Goal: Check status: Check status

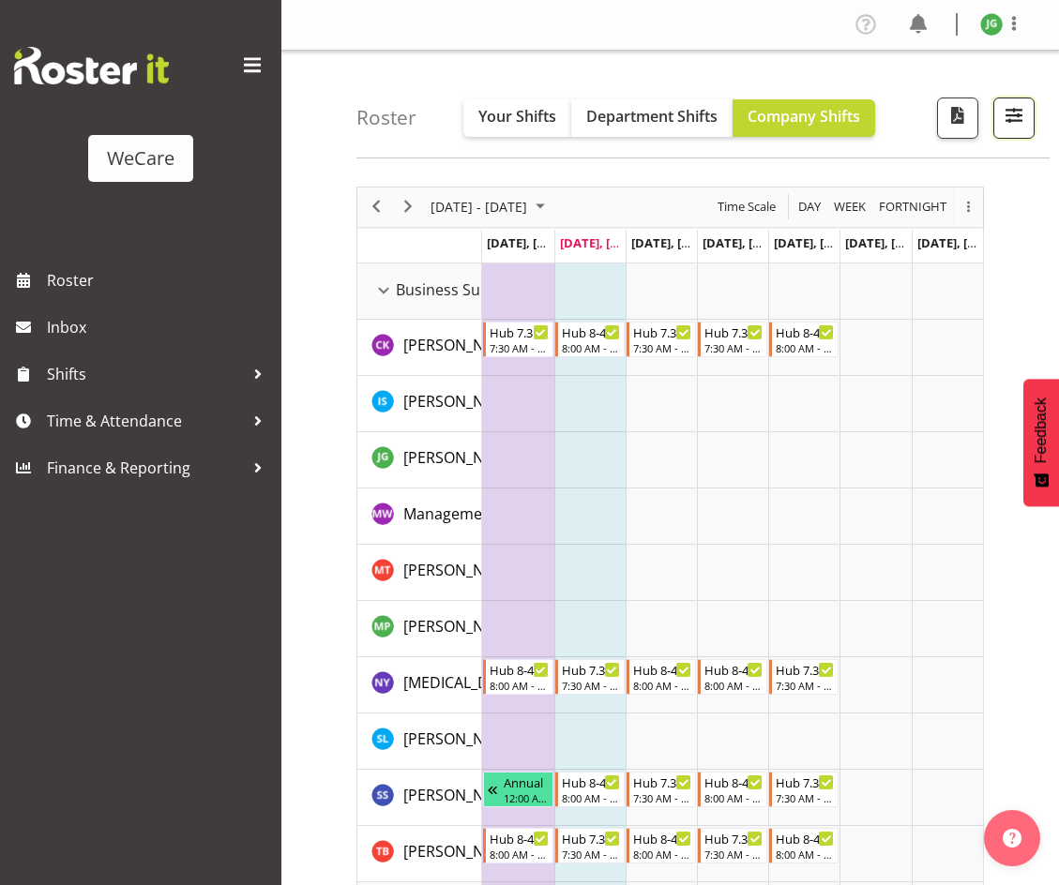
click at [1021, 118] on span "button" at bounding box center [1013, 115] width 24 height 24
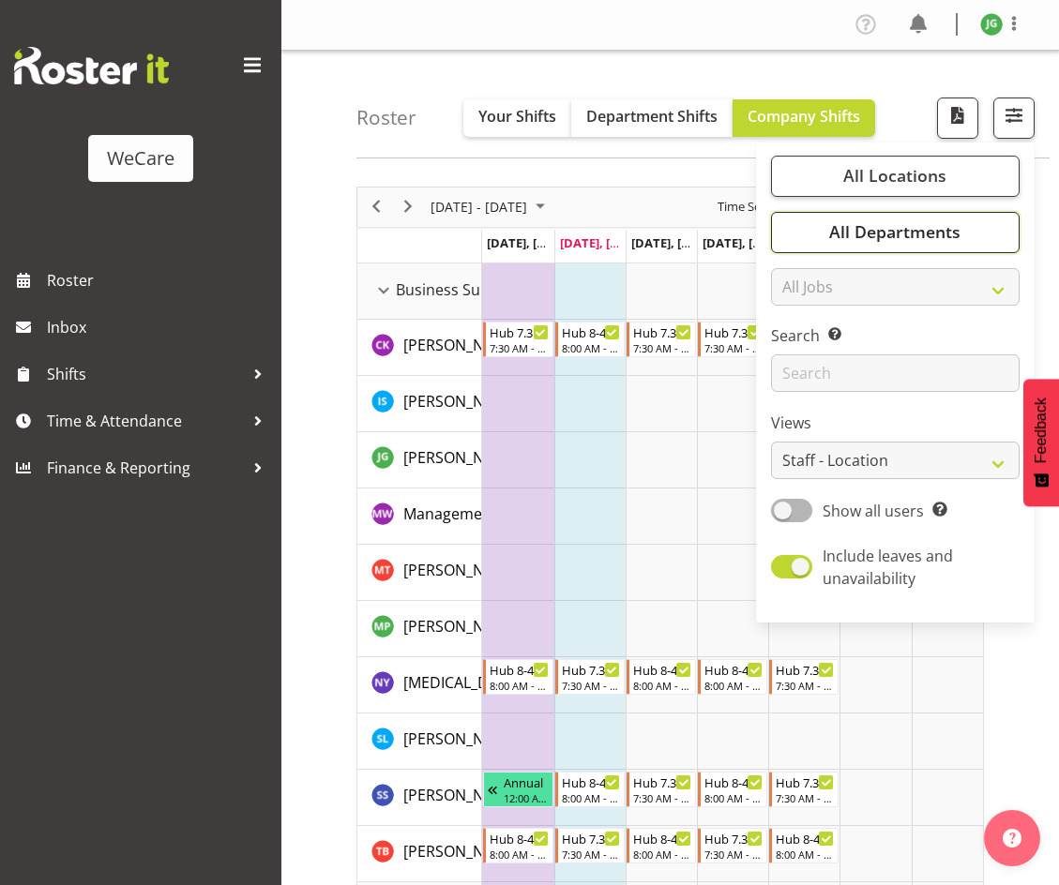
click at [870, 228] on span "All Departments" at bounding box center [894, 231] width 131 height 23
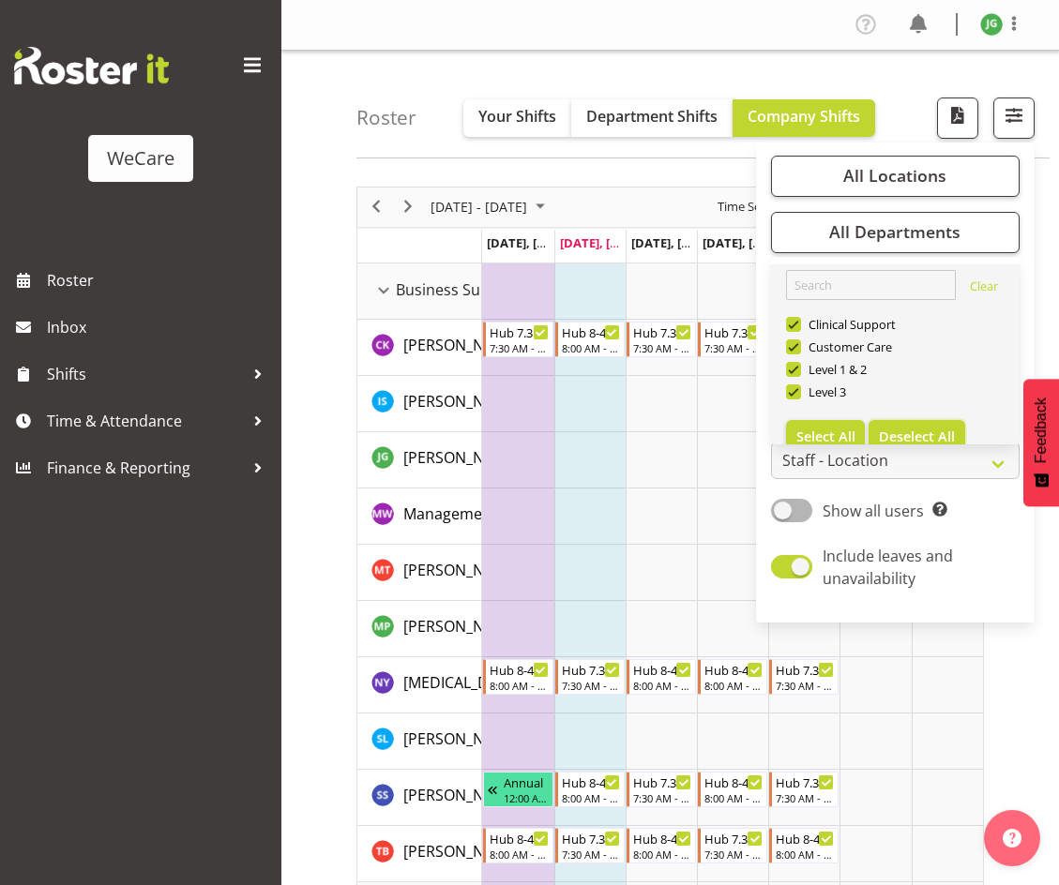
click at [915, 437] on span "Deselect All" at bounding box center [917, 437] width 76 height 18
checkbox input "false"
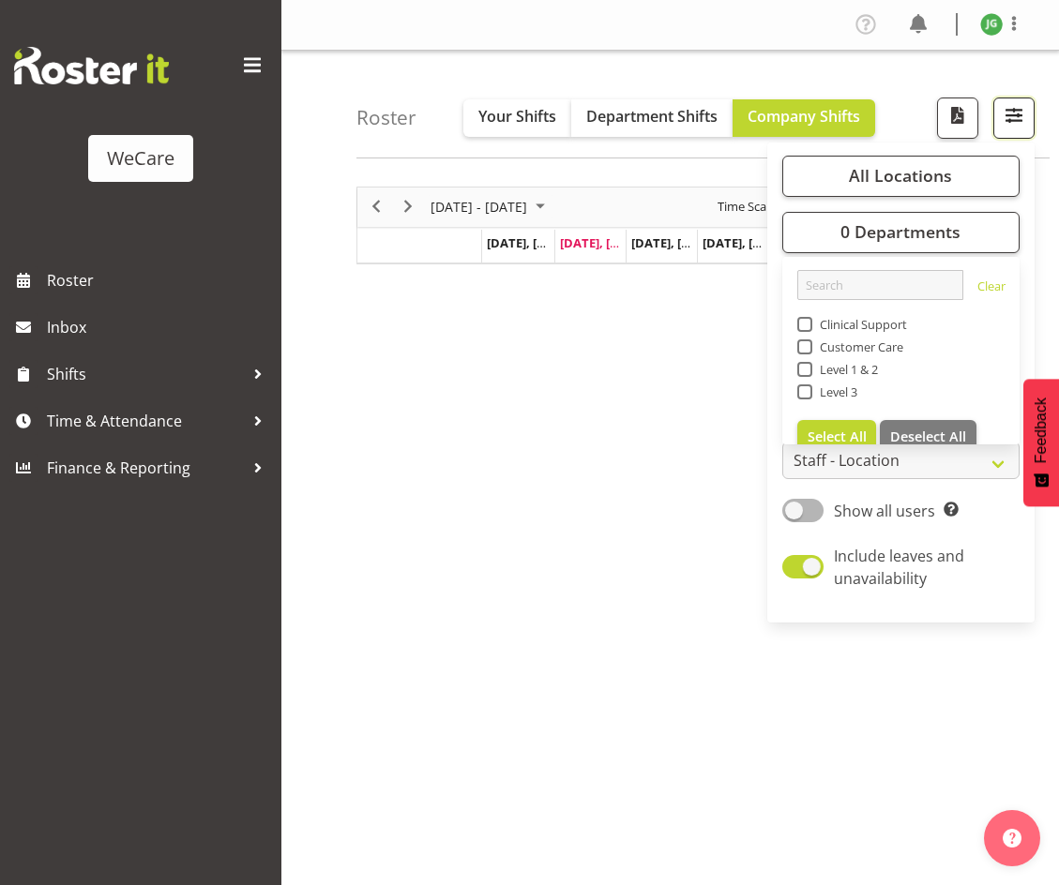
click at [1001, 128] on button "button" at bounding box center [1013, 118] width 41 height 41
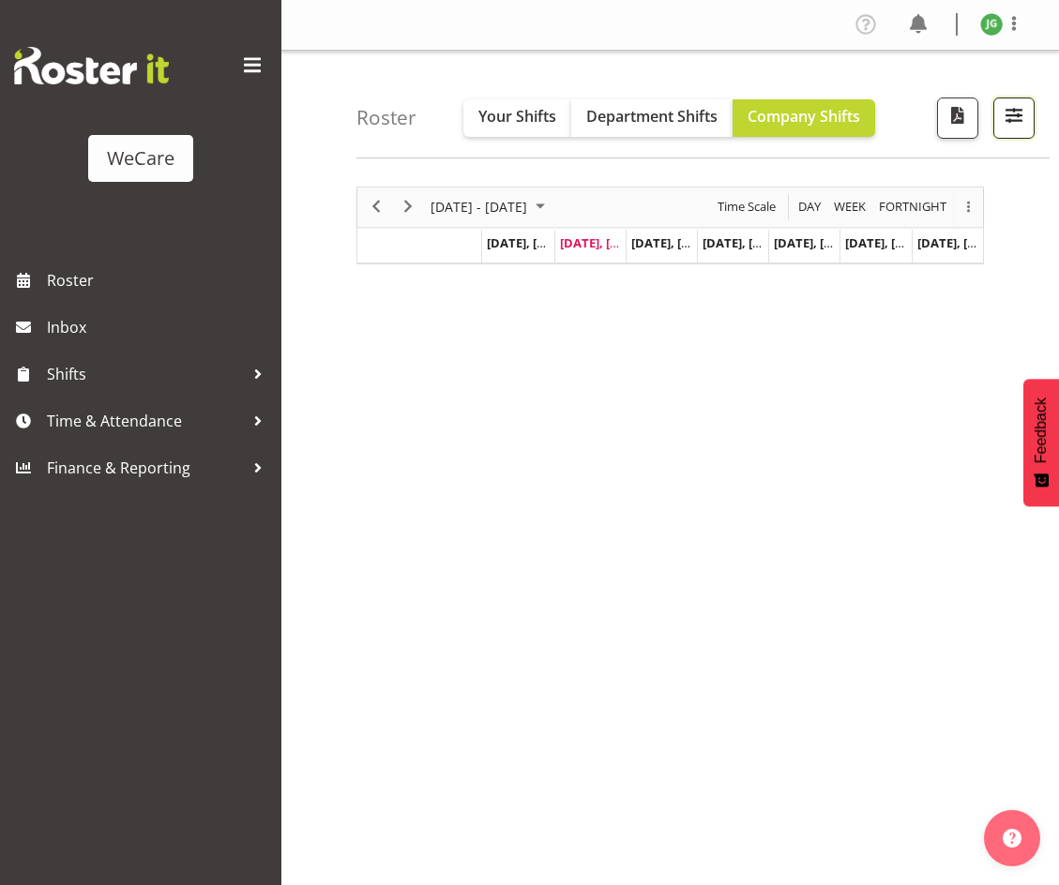
click at [1005, 116] on span "button" at bounding box center [1013, 115] width 24 height 24
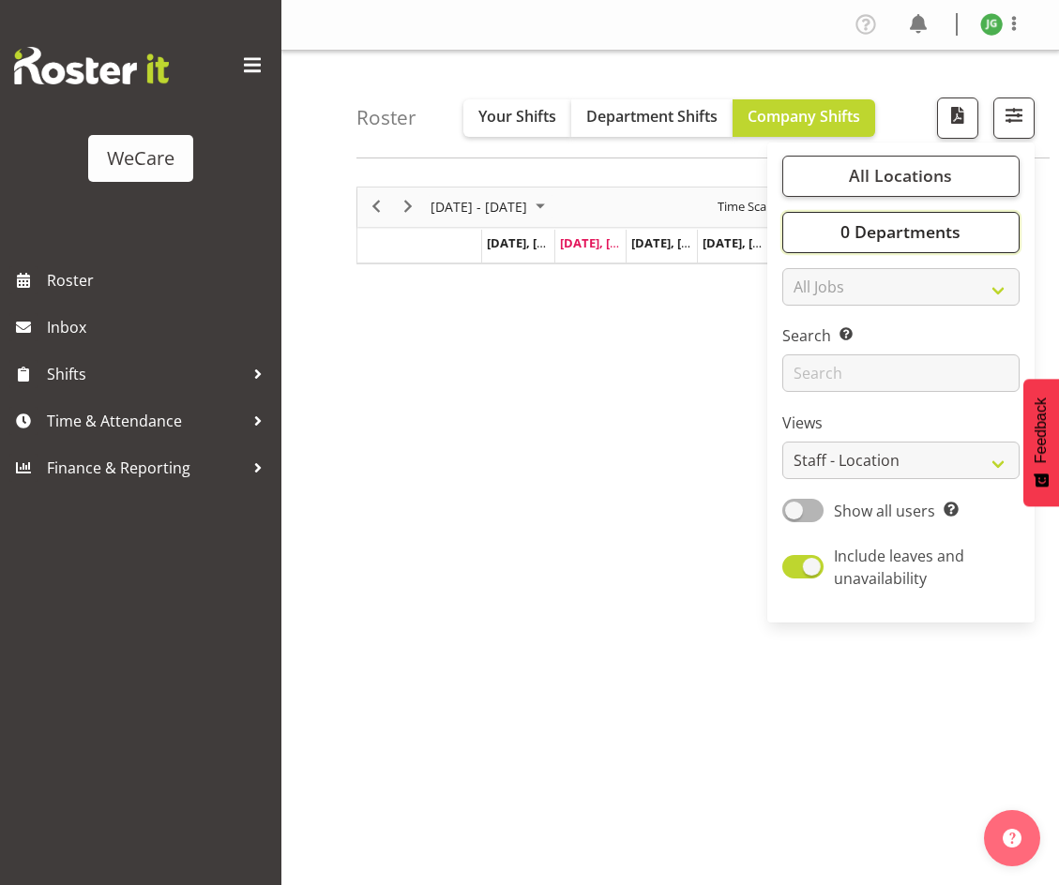
click at [867, 230] on span "0 Departments" at bounding box center [900, 231] width 120 height 23
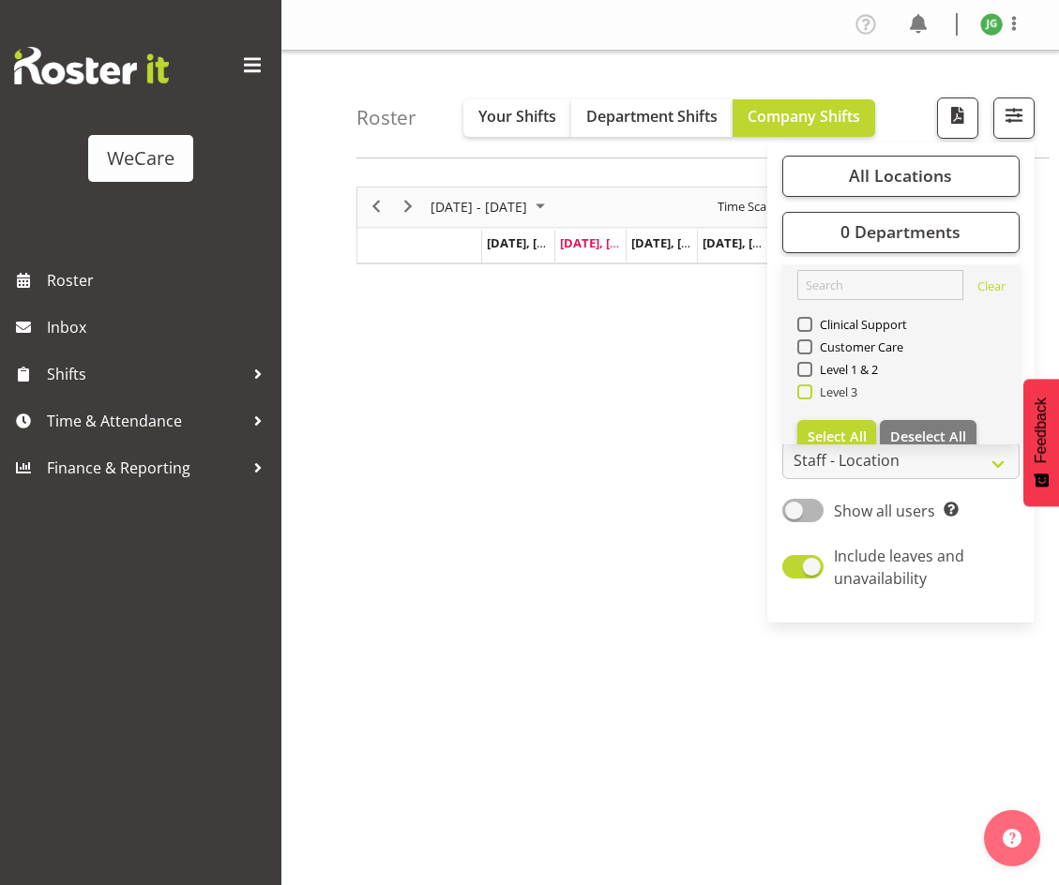
click at [804, 388] on span at bounding box center [804, 391] width 15 height 15
click at [804, 388] on input "Level 3" at bounding box center [803, 391] width 12 height 12
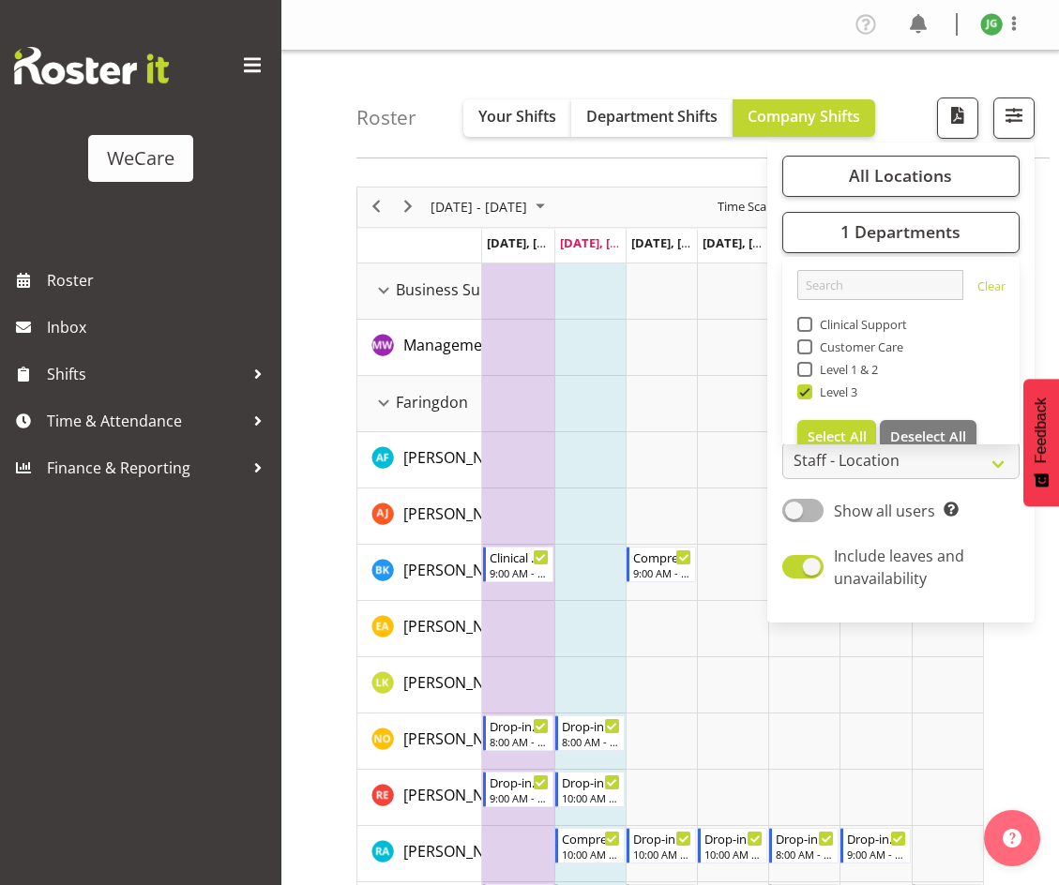
click at [257, 67] on span at bounding box center [252, 66] width 30 height 30
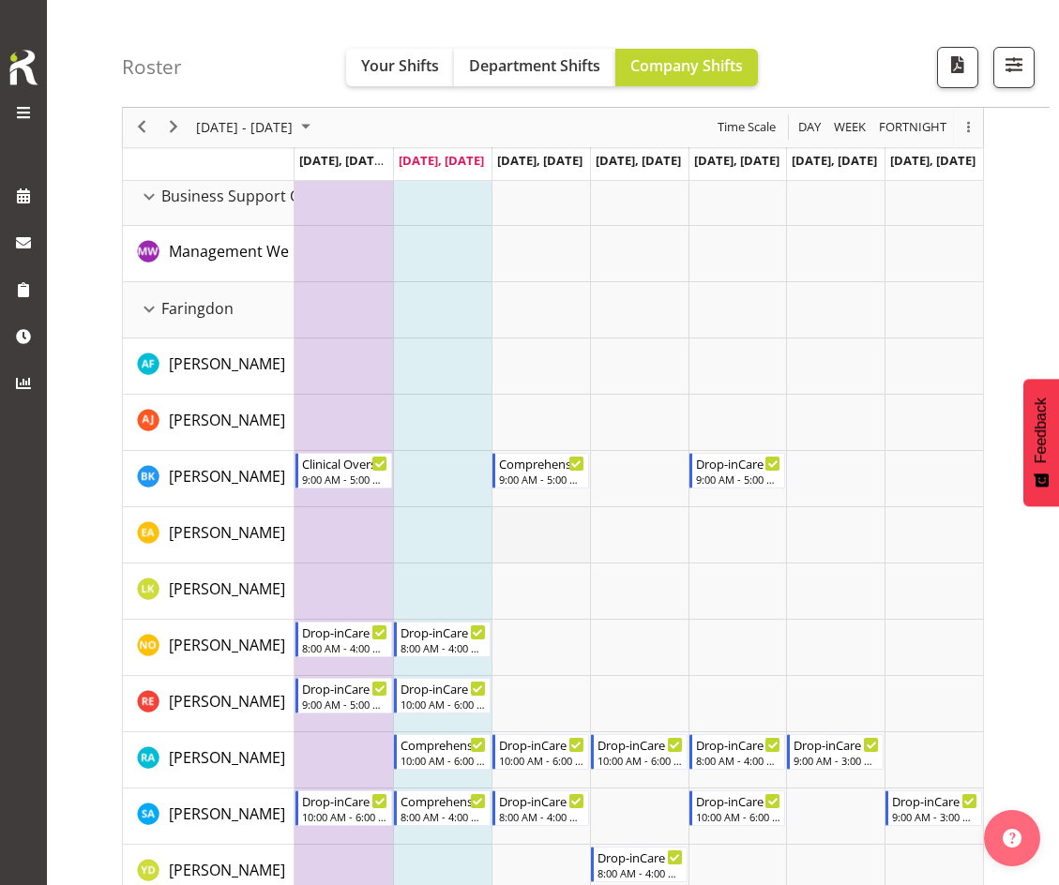
scroll to position [188, 0]
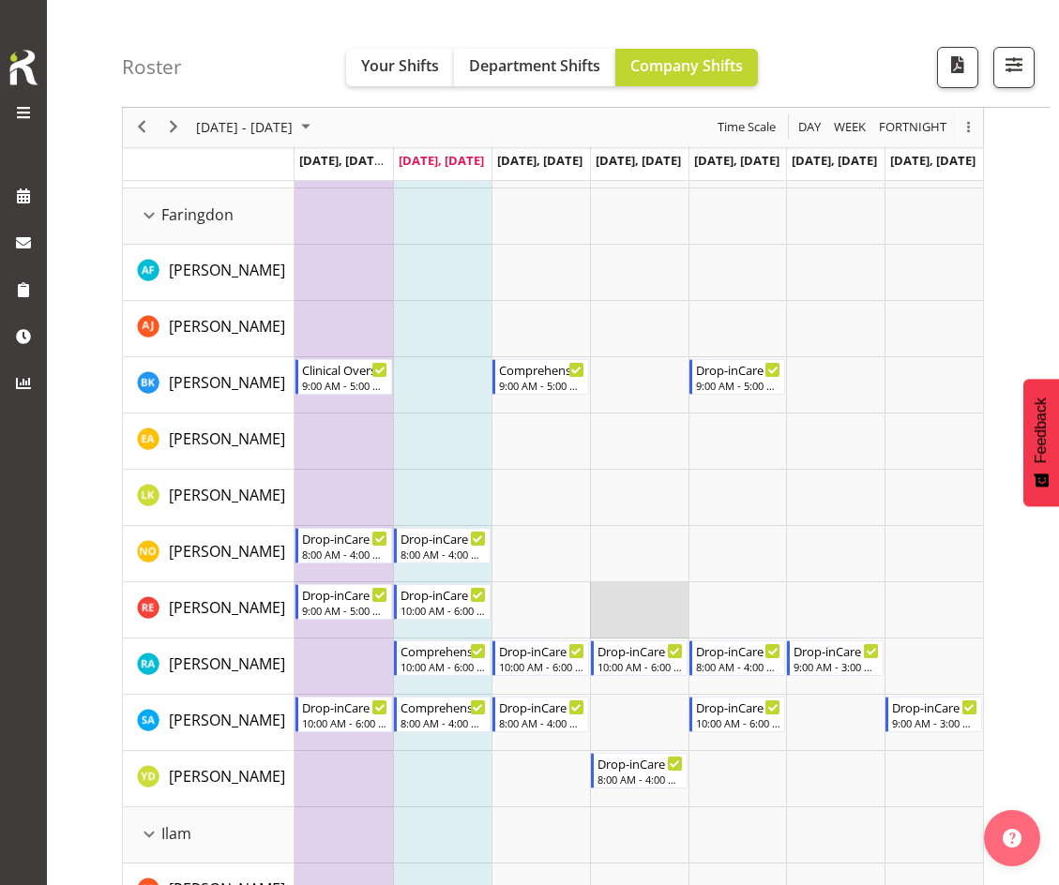
click at [605, 592] on td "Timeline Week of September 23, 2025" at bounding box center [639, 610] width 98 height 56
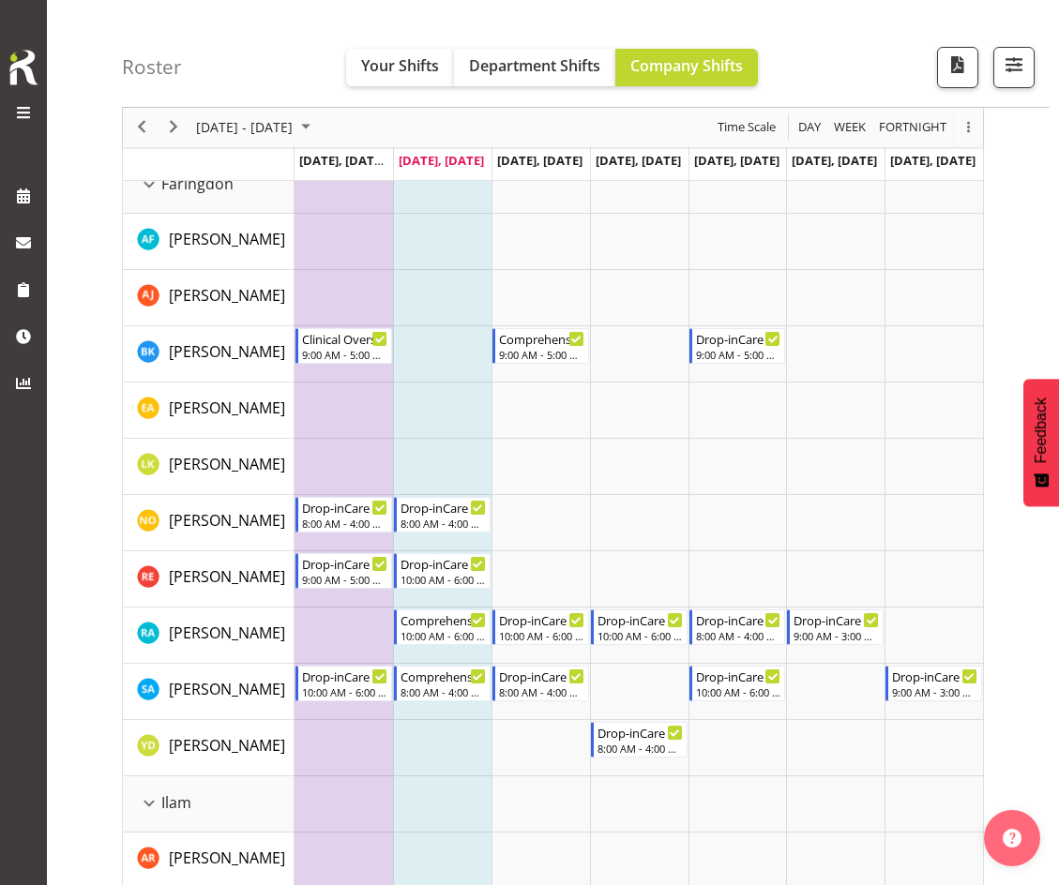
click at [991, 68] on div at bounding box center [1006, 67] width 56 height 41
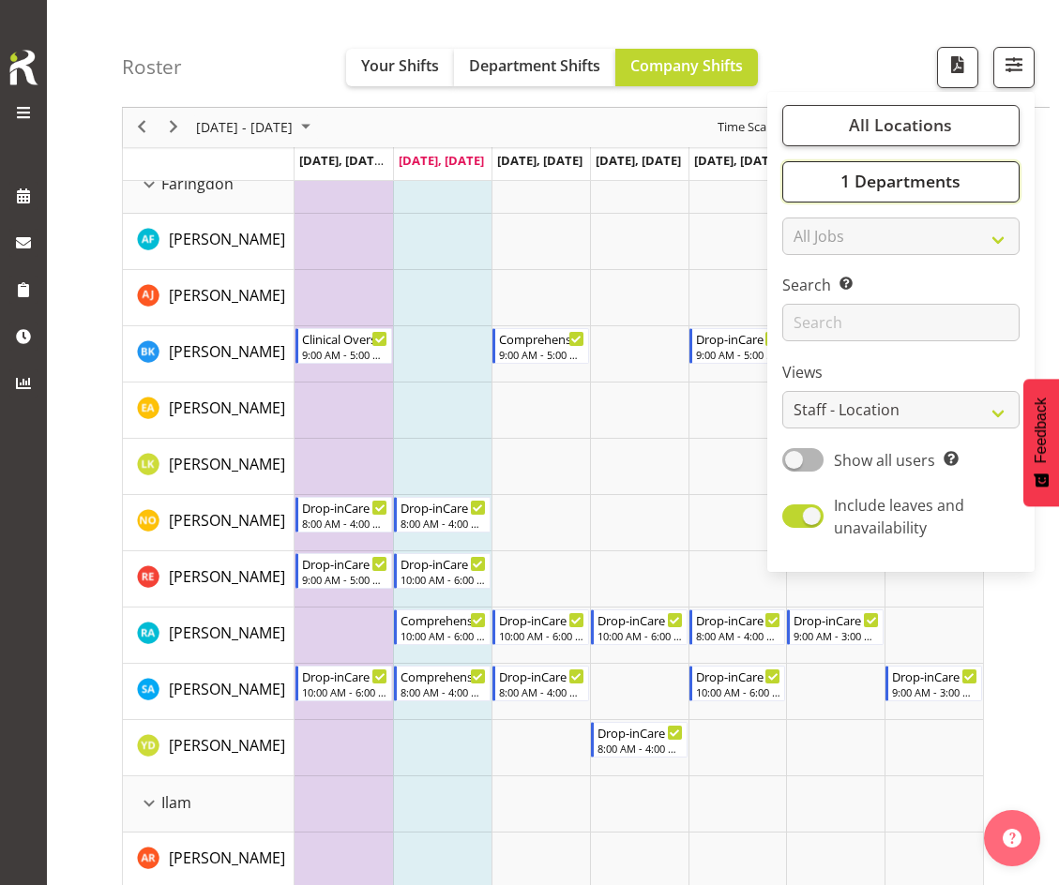
click at [806, 175] on button "1 Departments" at bounding box center [900, 181] width 237 height 41
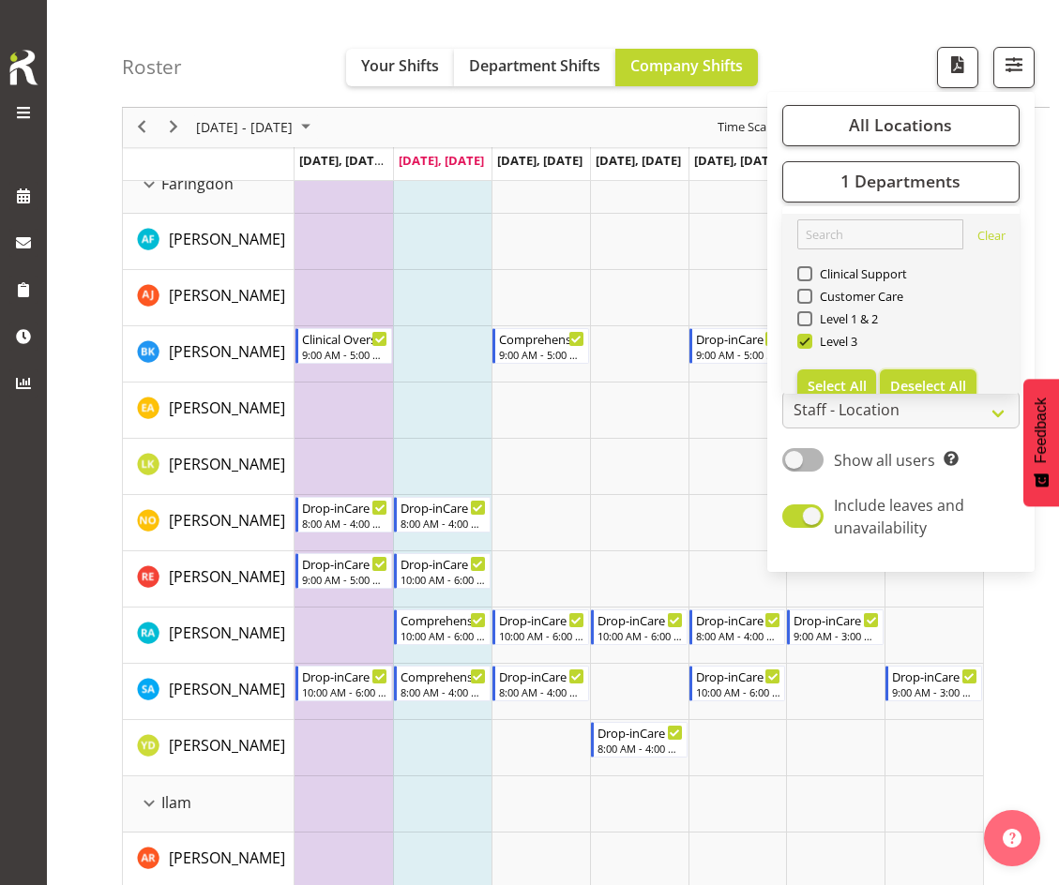
click at [947, 378] on span "Deselect All" at bounding box center [928, 386] width 76 height 18
checkbox input "false"
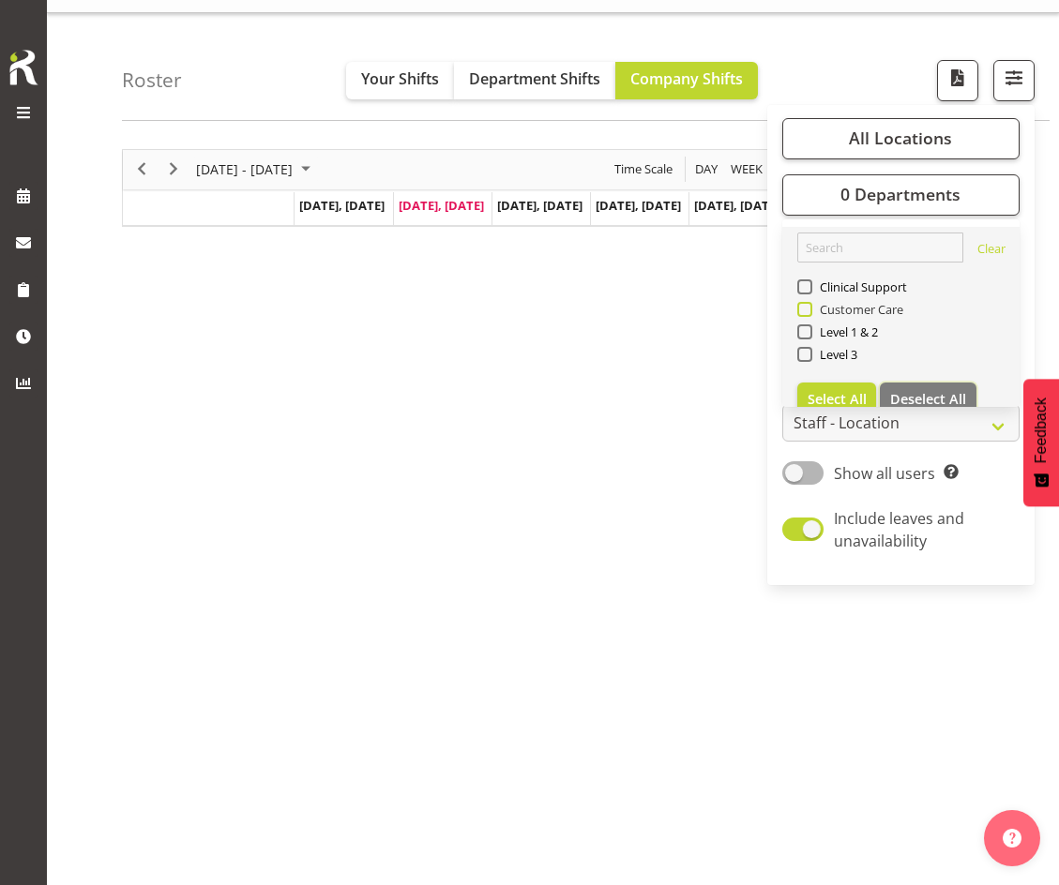
scroll to position [38, 0]
click at [806, 306] on span at bounding box center [804, 309] width 15 height 15
click at [806, 306] on input "Customer Care" at bounding box center [803, 309] width 12 height 12
checkbox input "true"
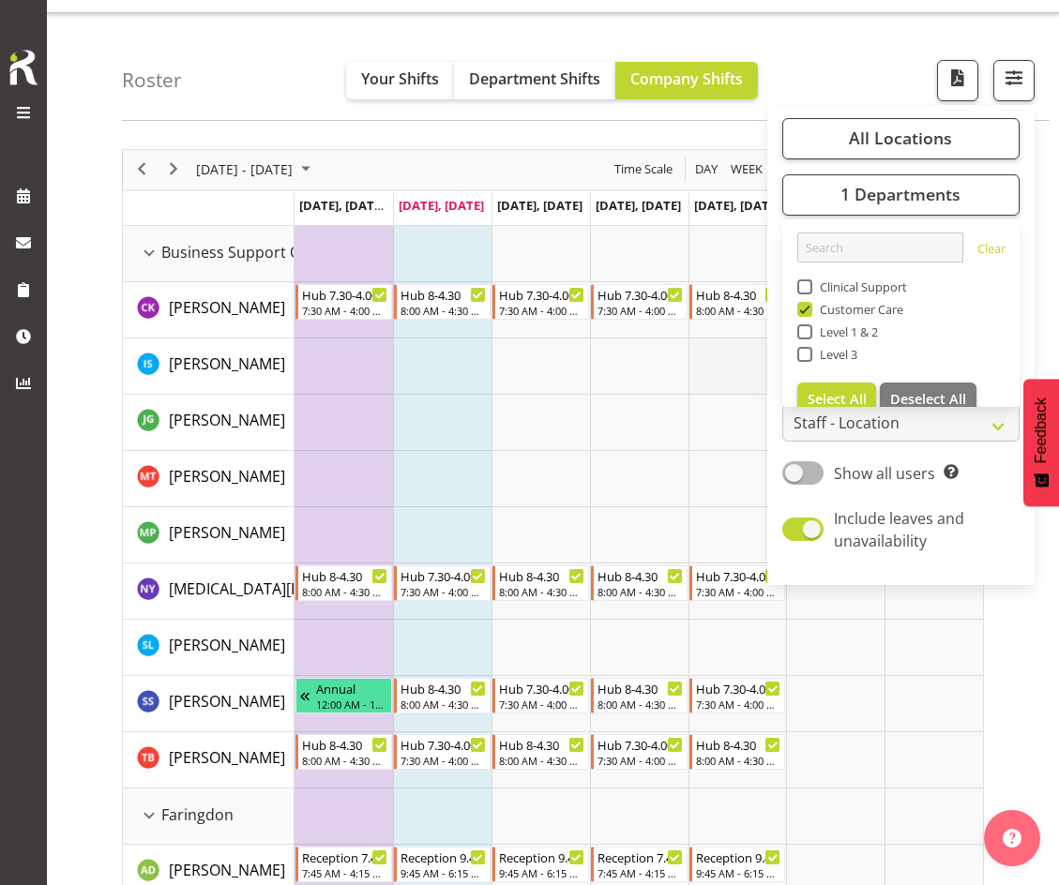
click at [711, 369] on td "Timeline Week of September 23, 2025" at bounding box center [737, 366] width 98 height 56
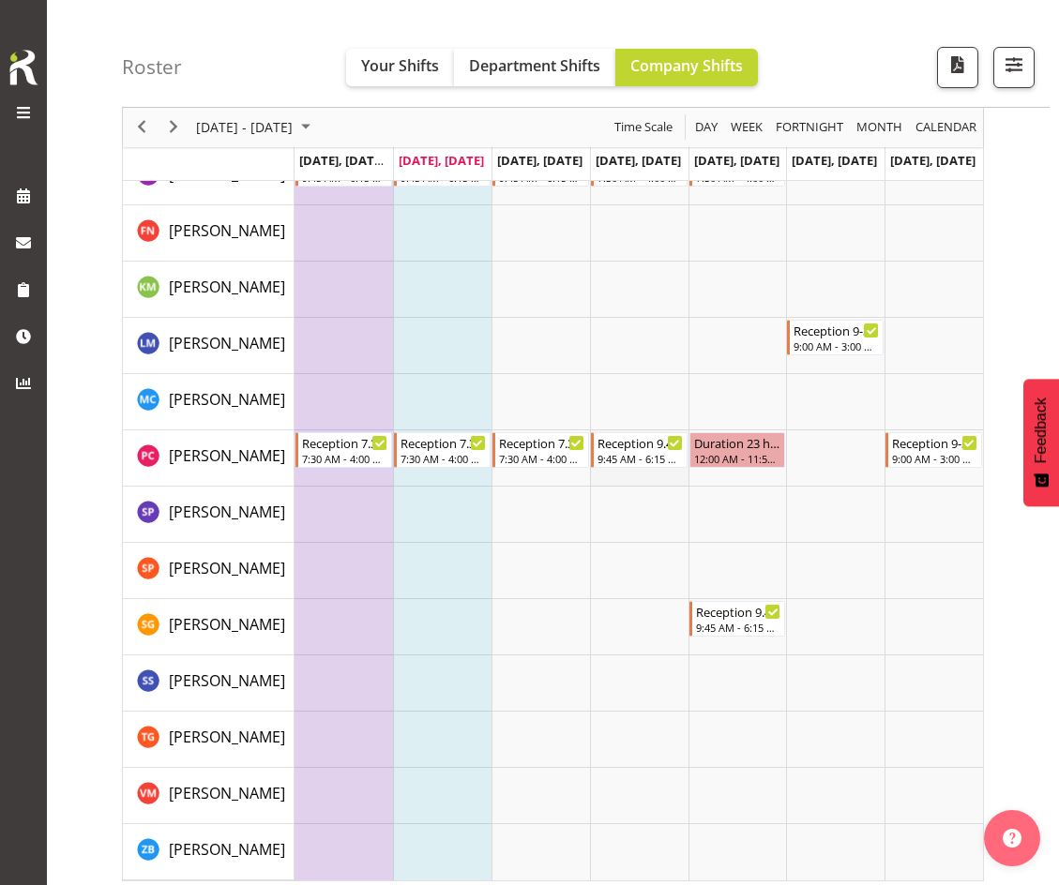
scroll to position [2206, 0]
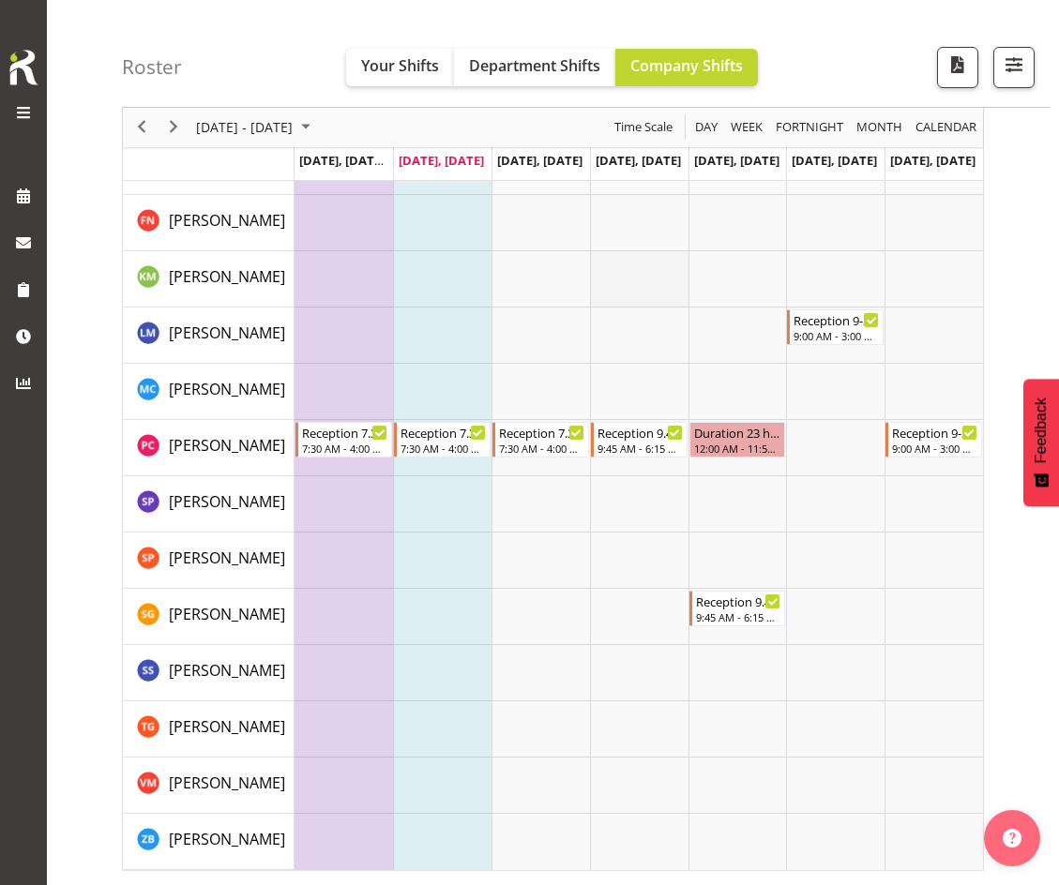
drag, startPoint x: 1043, startPoint y: 1, endPoint x: 664, endPoint y: 284, distance: 472.9
click at [616, 294] on td "Timeline Week of September 23, 2025" at bounding box center [639, 279] width 98 height 56
